Goal: Transaction & Acquisition: Purchase product/service

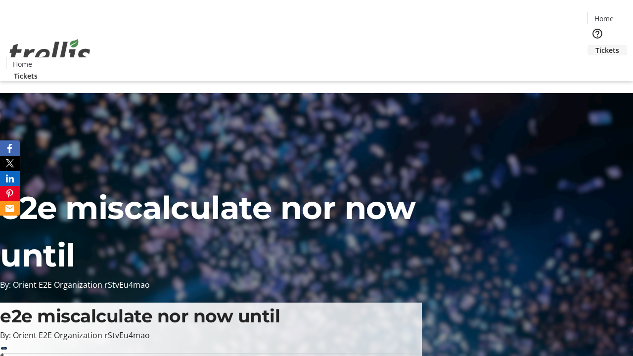
click at [595, 45] on span "Tickets" at bounding box center [607, 50] width 24 height 10
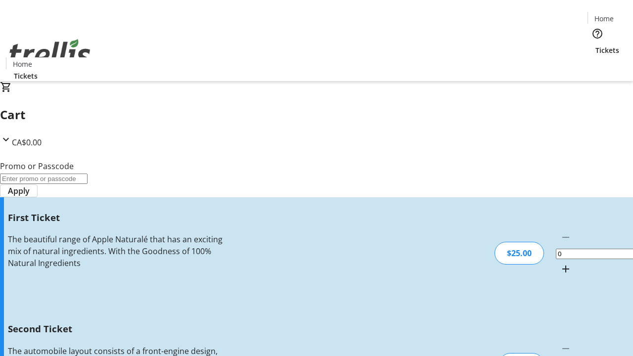
click at [559, 263] on mat-icon "Increment by one" at bounding box center [565, 269] width 12 height 12
type input "1"
type input "2"
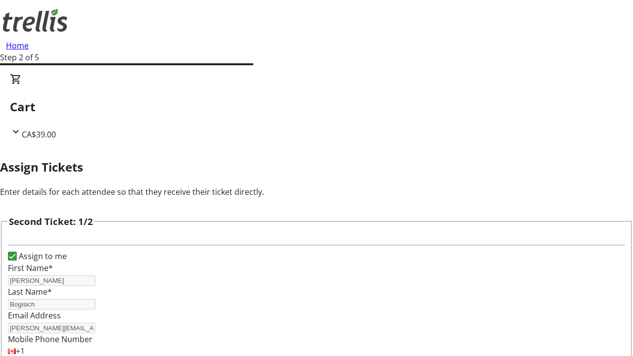
type input "[PERSON_NAME]"
type input "[PERSON_NAME][EMAIL_ADDRESS][DOMAIN_NAME]"
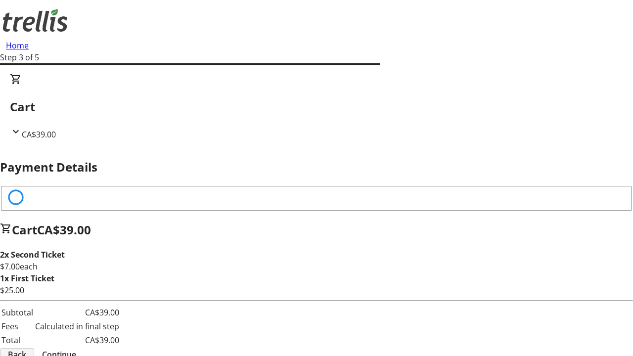
click at [26, 348] on span "Back" at bounding box center [17, 354] width 18 height 12
